Goal: Information Seeking & Learning: Learn about a topic

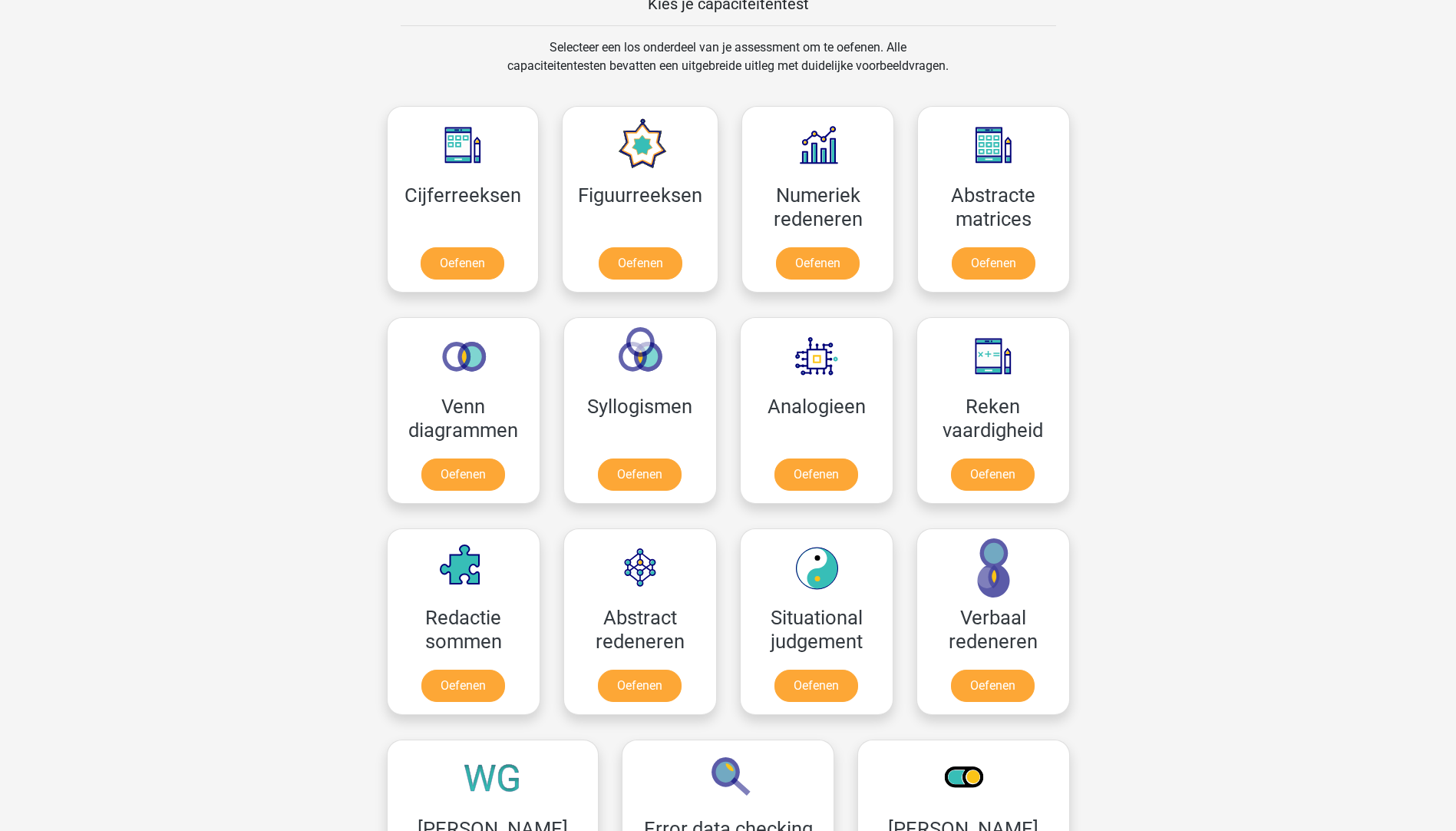
scroll to position [461, 0]
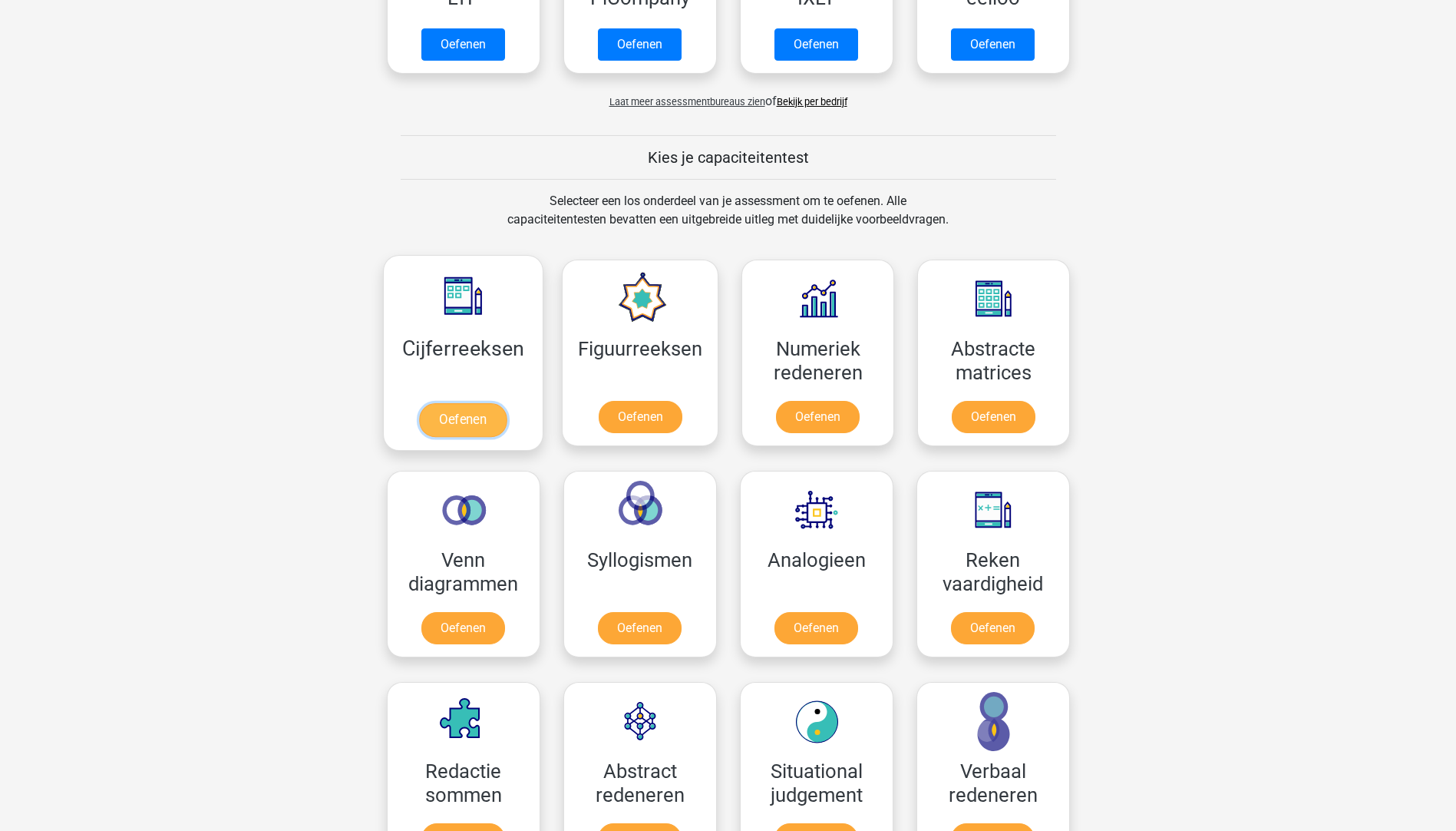
click at [455, 423] on link "Oefenen" at bounding box center [462, 420] width 87 height 34
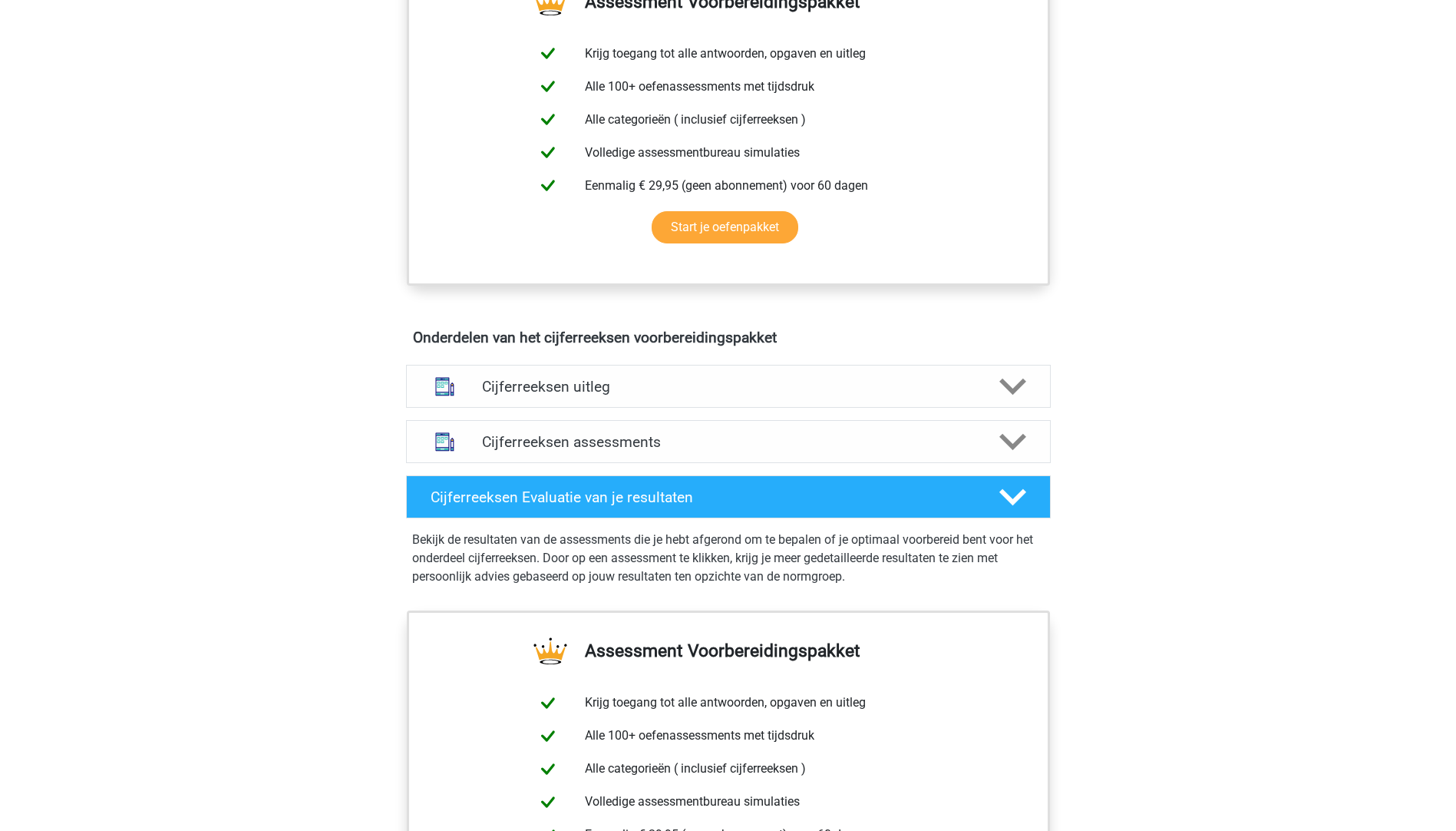
scroll to position [154, 0]
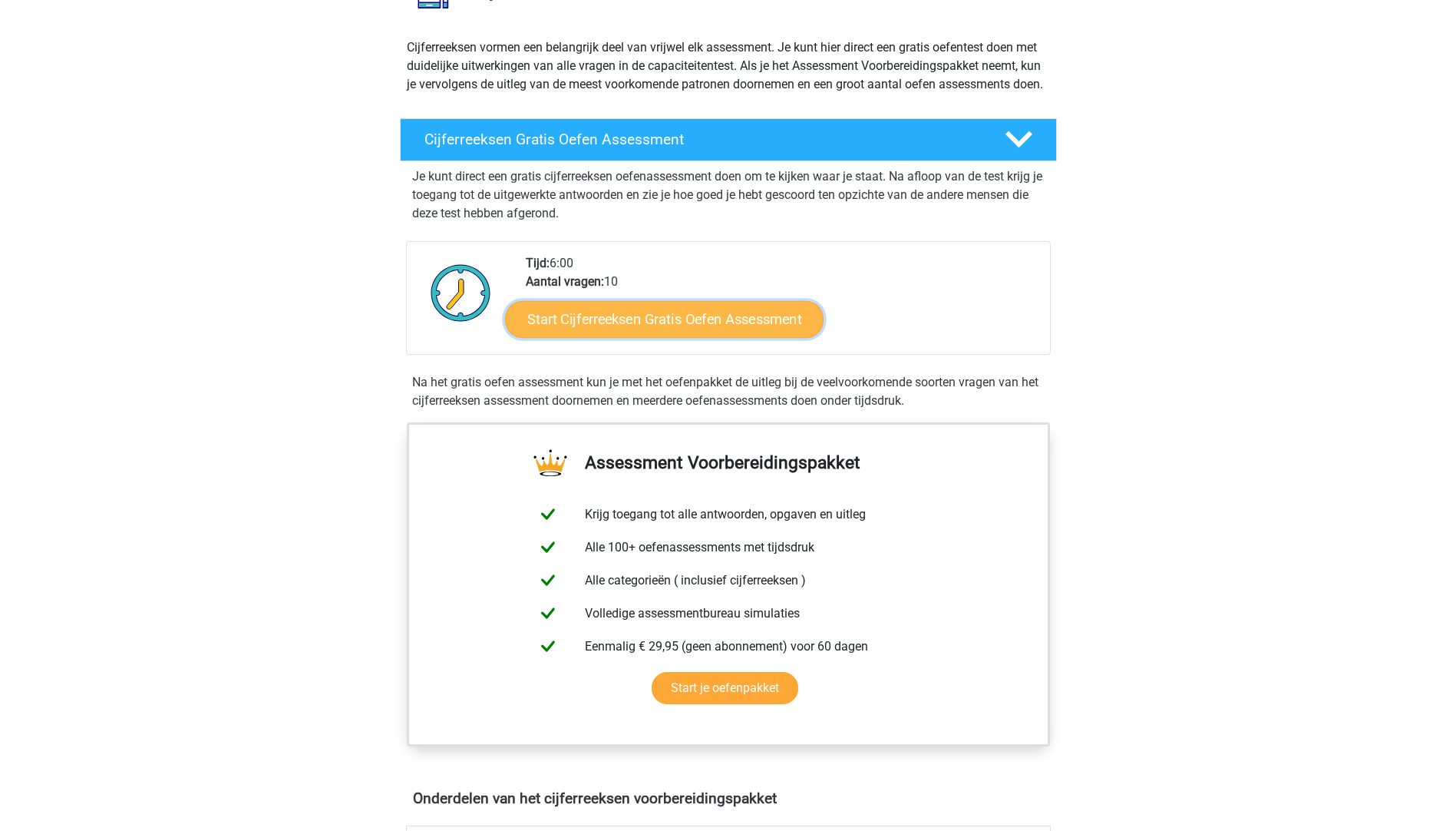
click at [753, 337] on link "Start Cijferreeksen Gratis Oefen Assessment" at bounding box center [664, 318] width 319 height 37
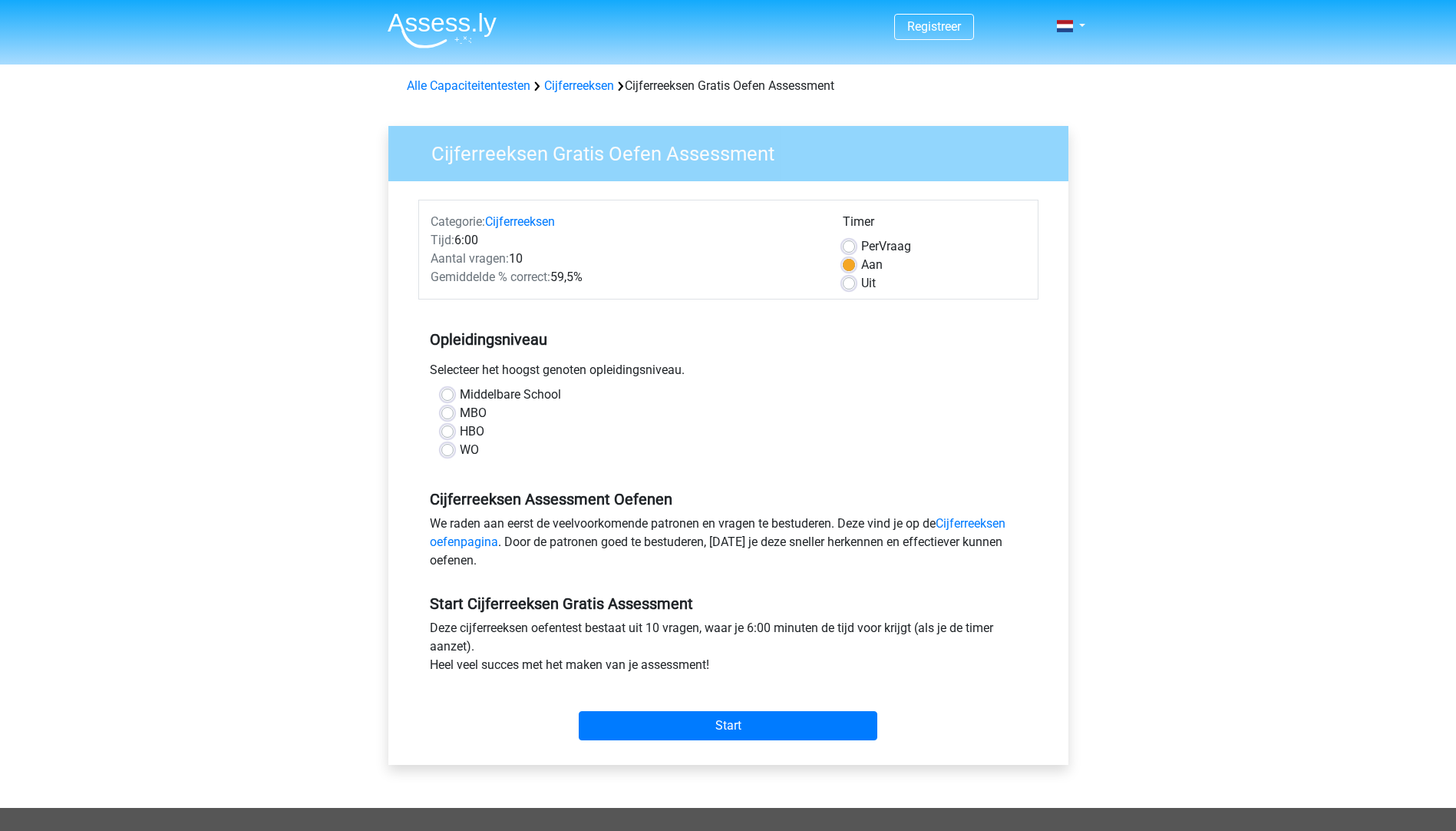
click at [454, 413] on div "MBO" at bounding box center [728, 413] width 574 height 18
click at [451, 412] on div "MBO" at bounding box center [728, 413] width 574 height 18
click at [460, 409] on label "MBO" at bounding box center [473, 413] width 27 height 18
click at [450, 409] on input "MBO" at bounding box center [448, 411] width 13 height 15
radio input "true"
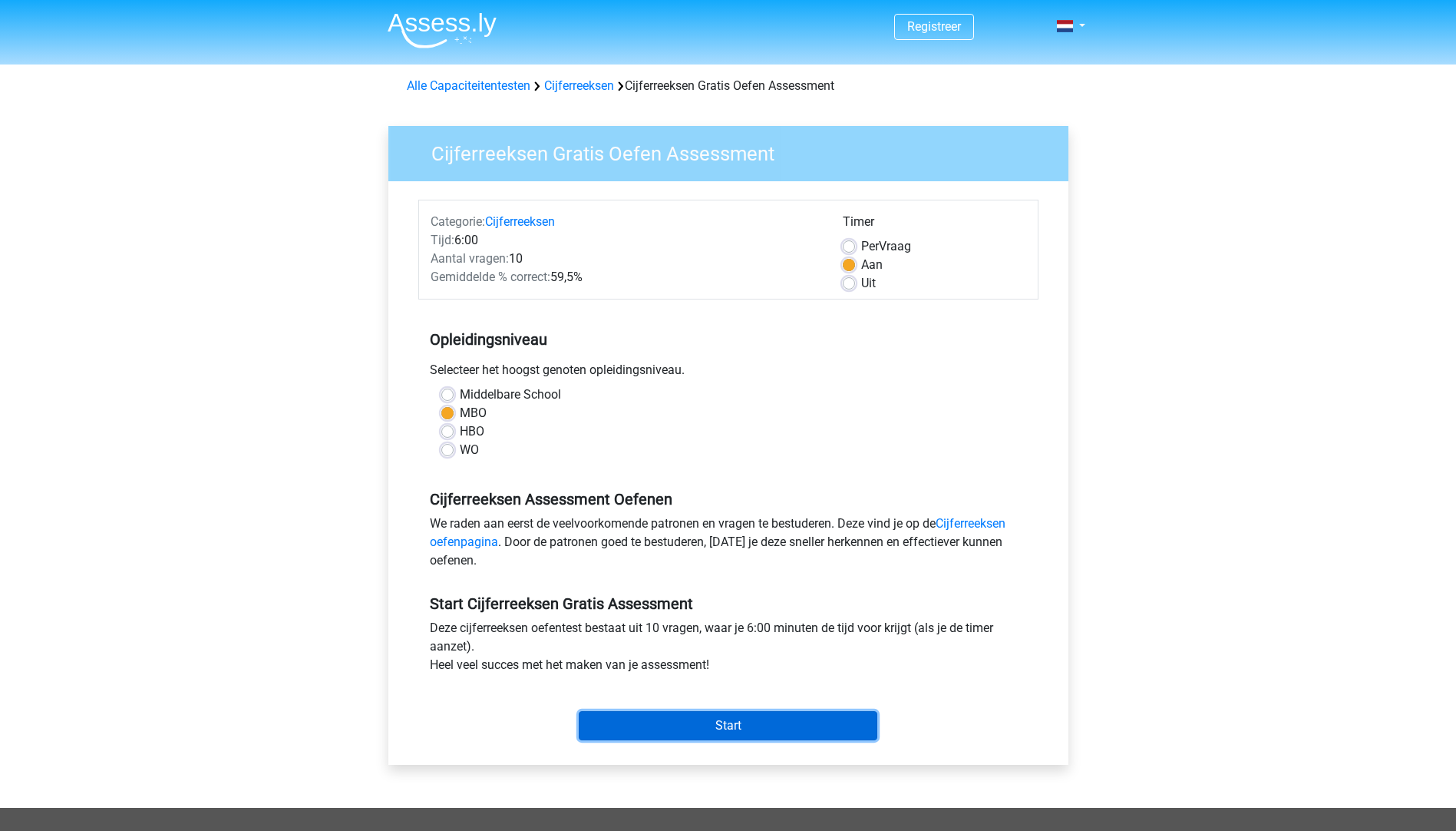
click at [669, 717] on input "Start" at bounding box center [728, 725] width 298 height 29
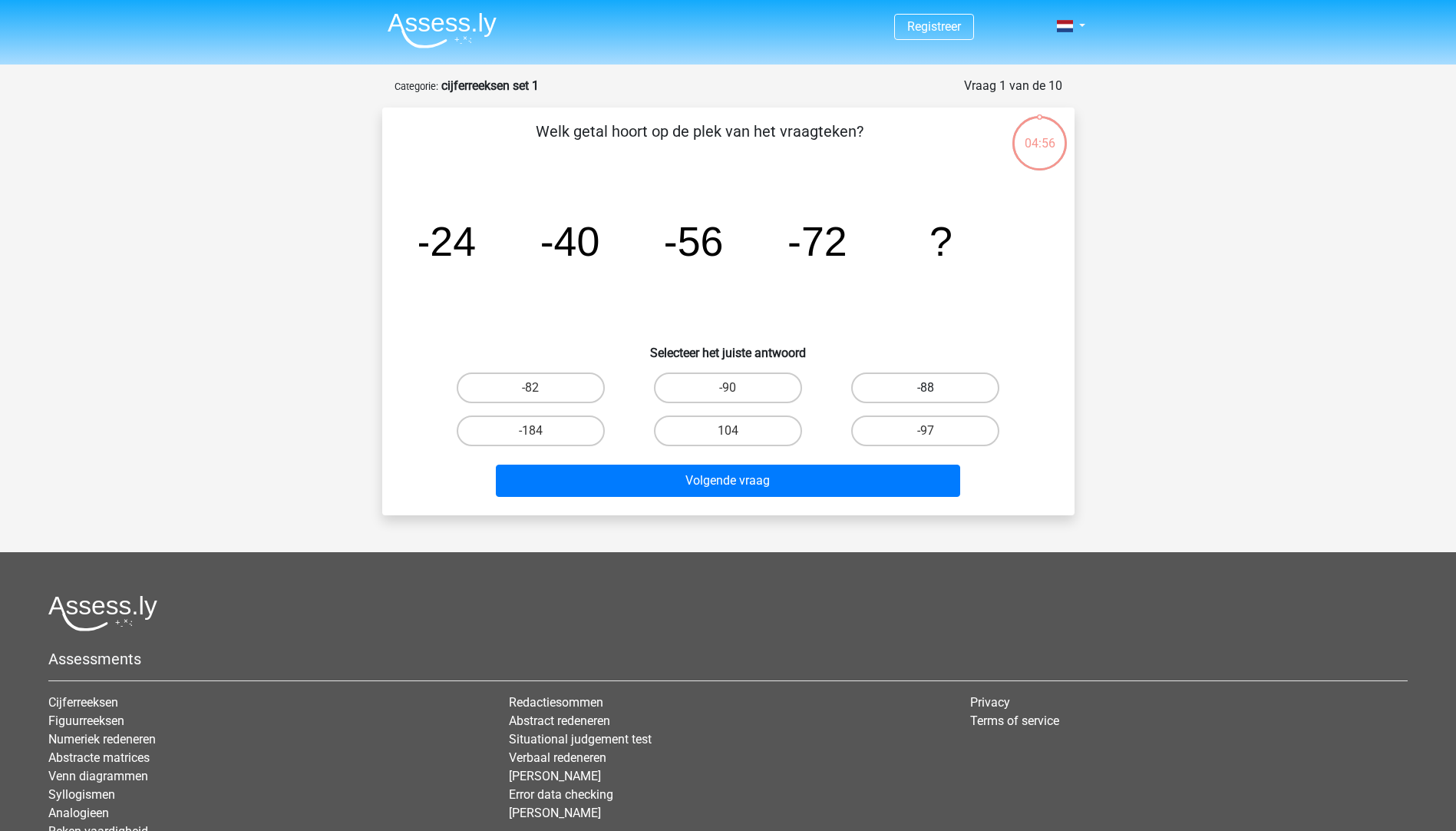
click at [874, 389] on label "-88" at bounding box center [925, 388] width 148 height 31
click at [926, 389] on input "-88" at bounding box center [931, 392] width 10 height 10
radio input "true"
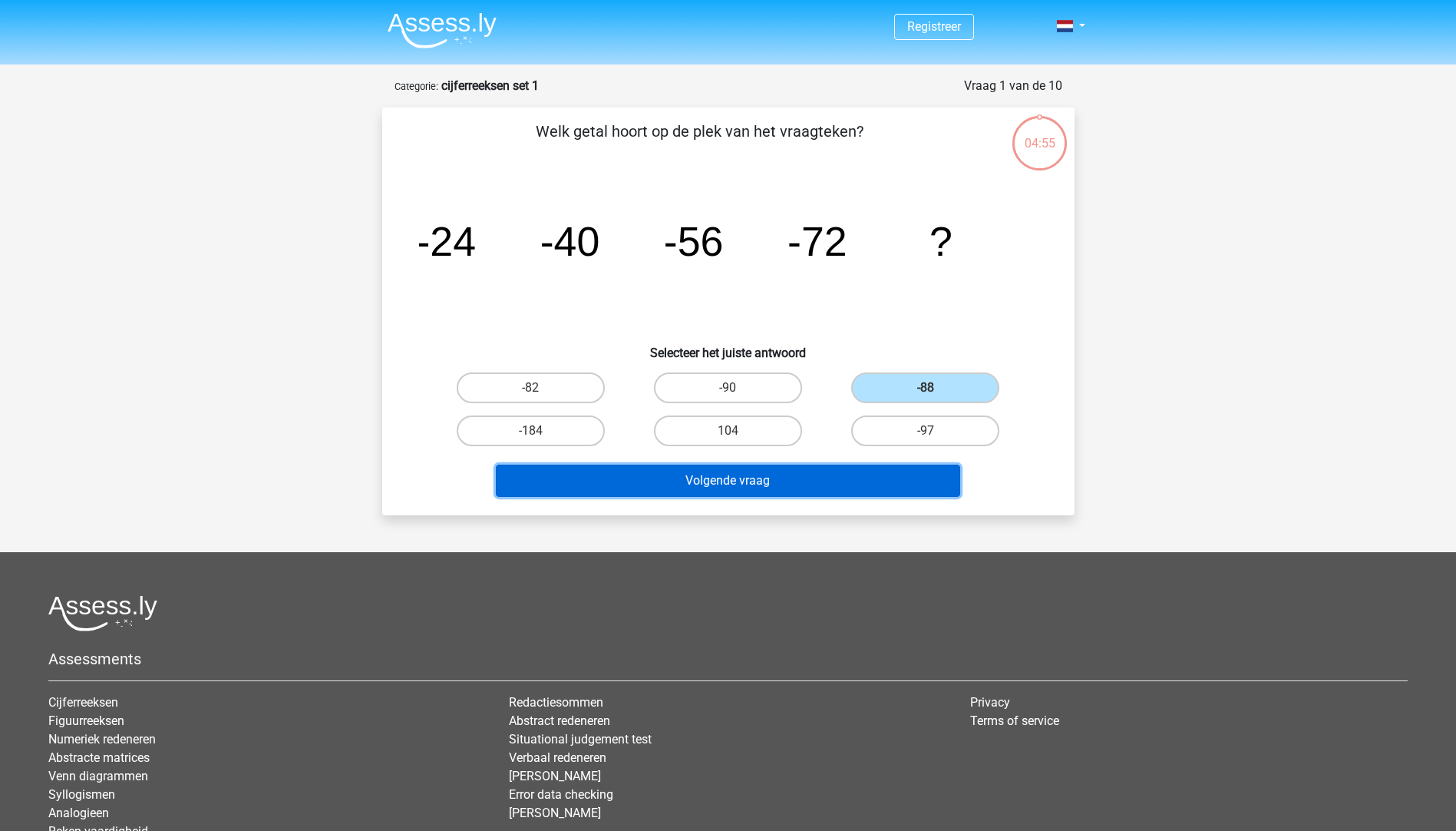
click at [839, 476] on button "Volgende vraag" at bounding box center [728, 480] width 465 height 32
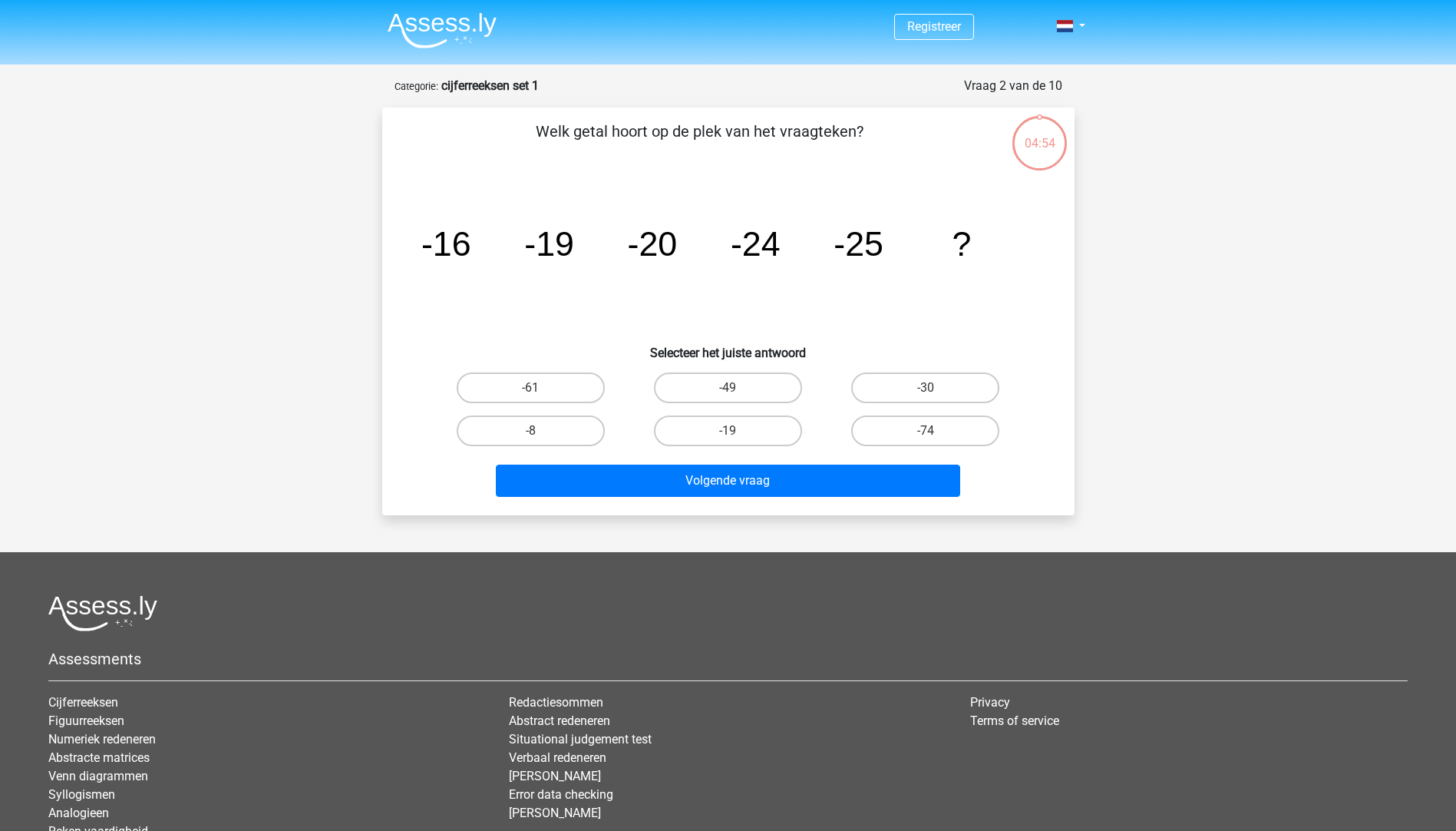
scroll to position [76, 0]
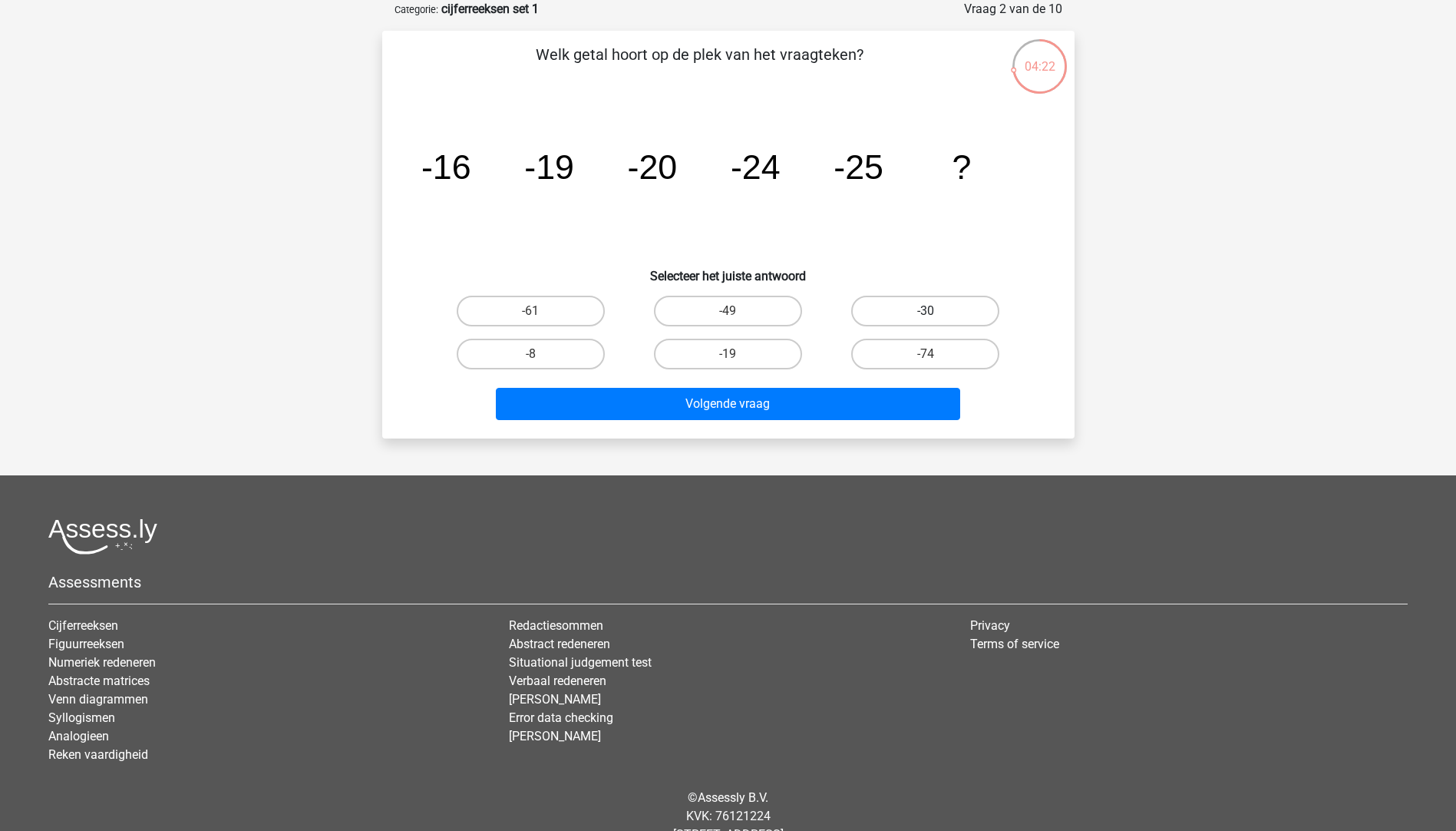
click at [946, 302] on label "-30" at bounding box center [925, 310] width 148 height 31
click at [935, 311] on input "-30" at bounding box center [931, 316] width 10 height 10
radio input "true"
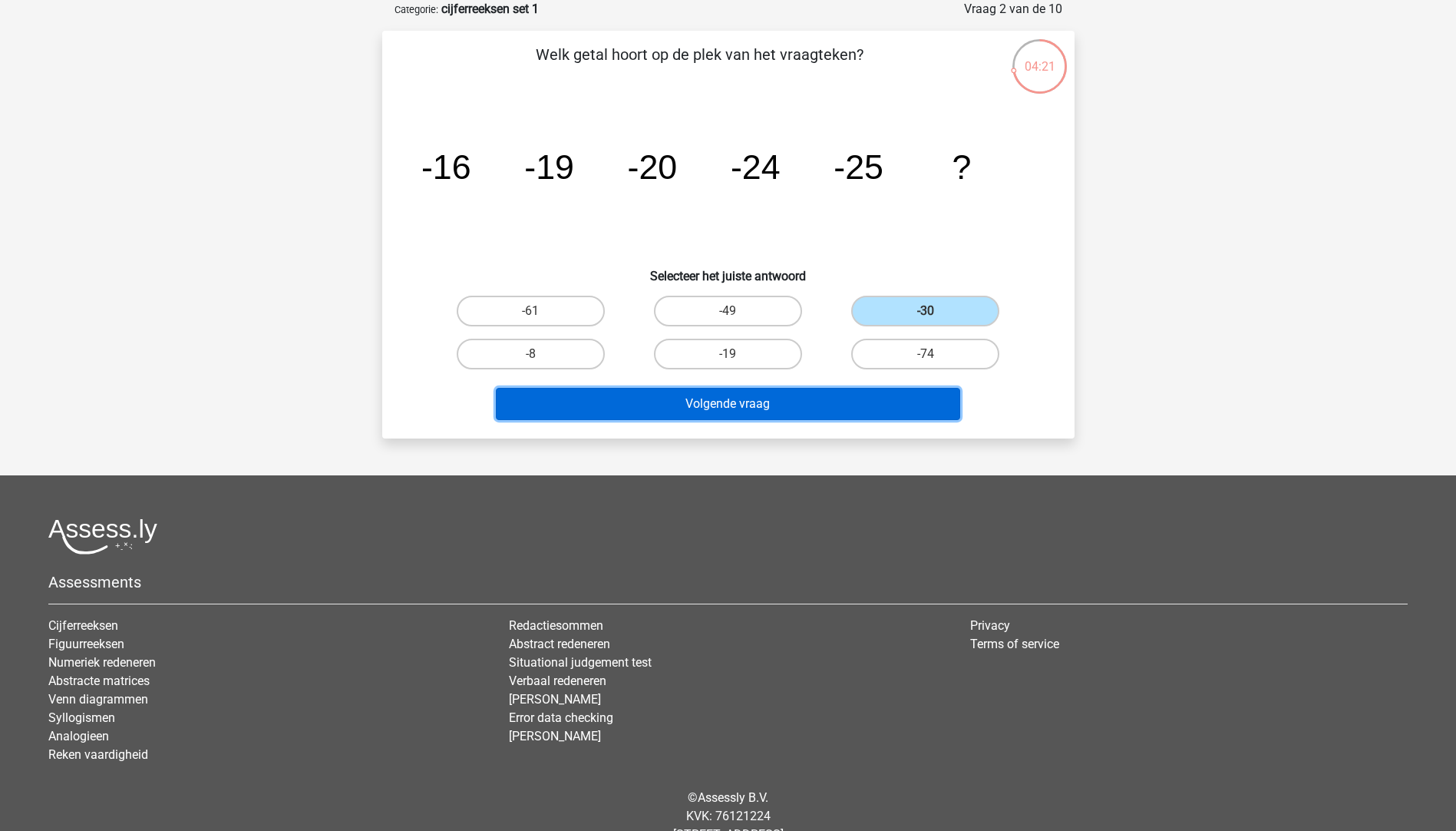
click at [862, 405] on button "Volgende vraag" at bounding box center [728, 403] width 465 height 32
